Goal: Information Seeking & Learning: Learn about a topic

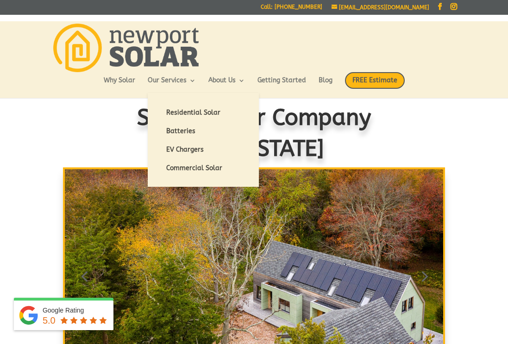
click at [177, 137] on link "Batteries" at bounding box center [203, 131] width 93 height 19
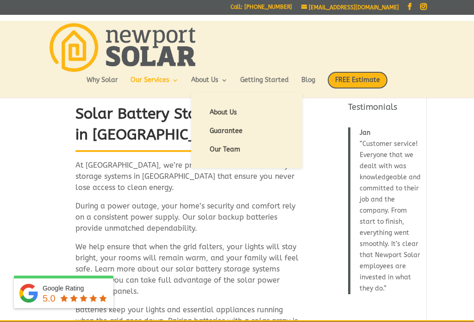
click at [233, 153] on link "Our Team" at bounding box center [246, 149] width 93 height 19
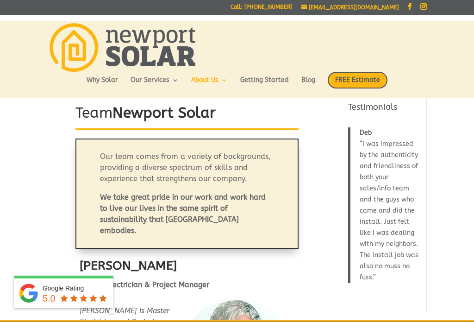
click at [268, 80] on link "Getting Started" at bounding box center [264, 85] width 49 height 16
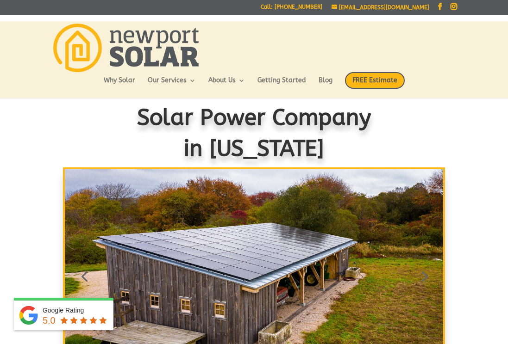
click at [332, 83] on link "Blog" at bounding box center [325, 85] width 14 height 16
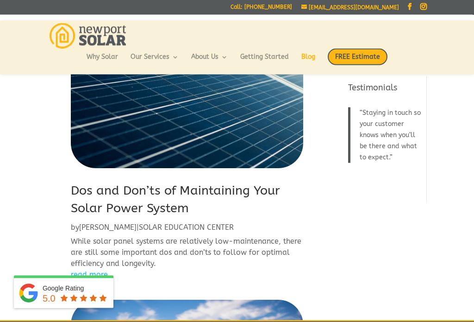
scroll to position [336, 0]
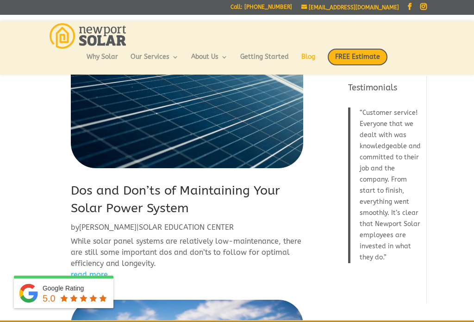
click at [90, 277] on link "read more" at bounding box center [187, 274] width 233 height 11
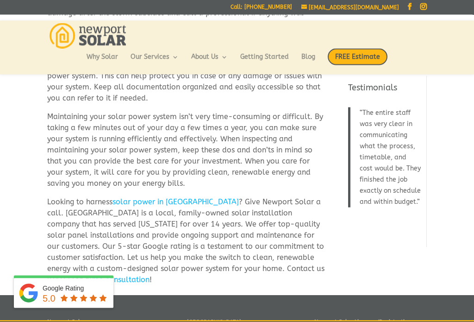
scroll to position [1645, 0]
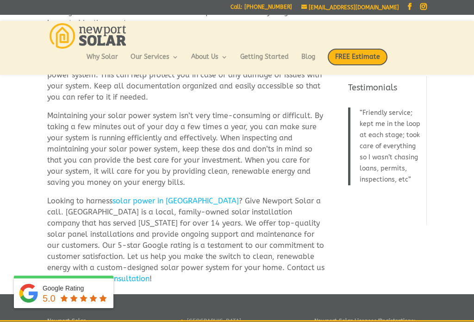
click at [268, 57] on link "Getting Started" at bounding box center [264, 62] width 49 height 16
